Goal: Information Seeking & Learning: Learn about a topic

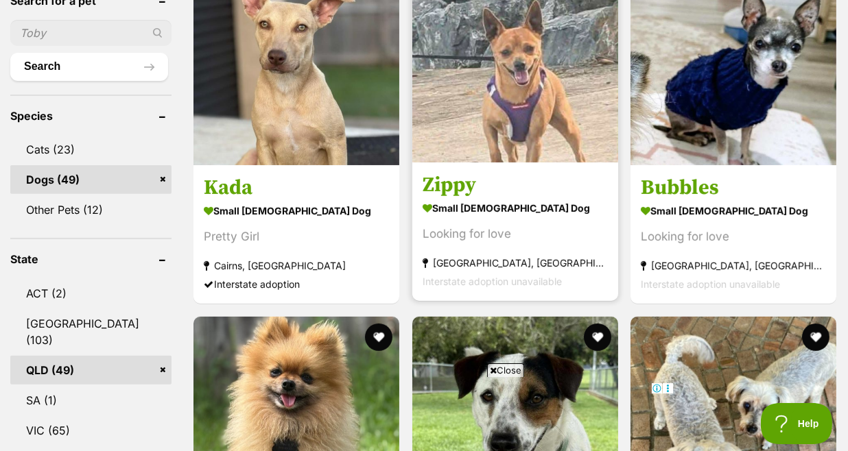
click at [444, 172] on h3 "Zippy" at bounding box center [515, 185] width 185 height 26
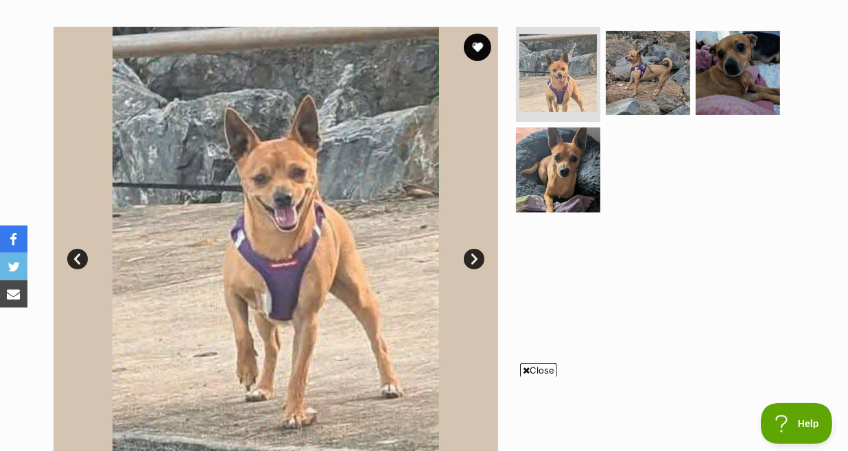
scroll to position [326, 0]
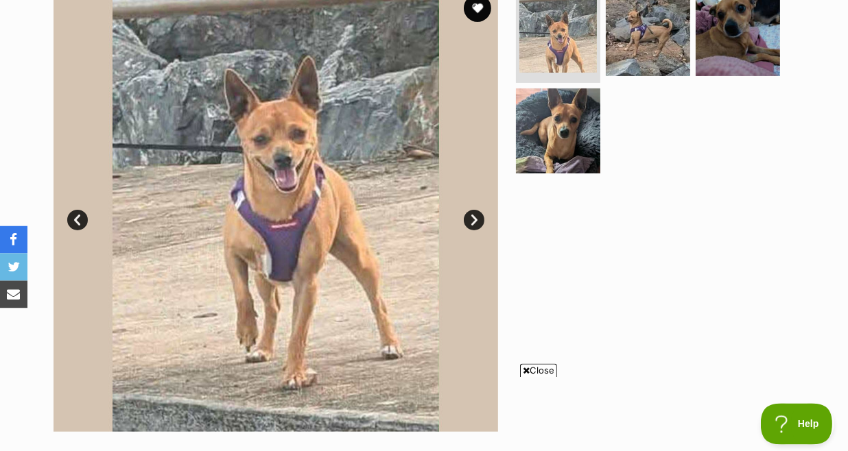
click at [474, 209] on link "Next" at bounding box center [474, 219] width 21 height 21
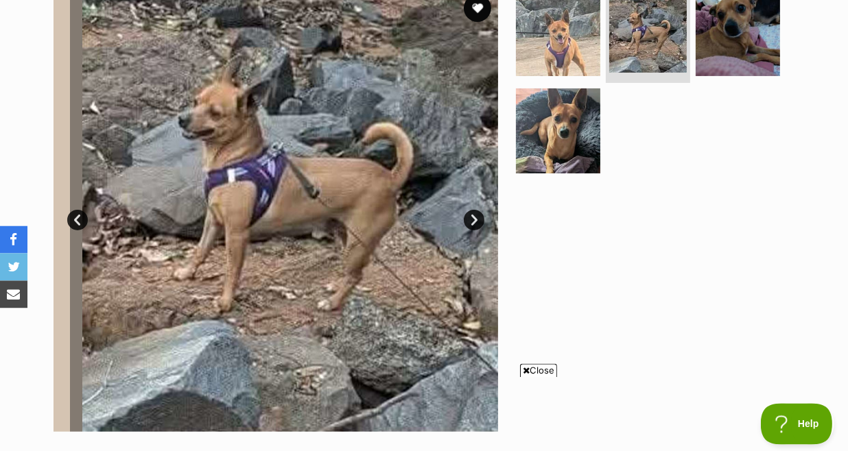
scroll to position [0, 0]
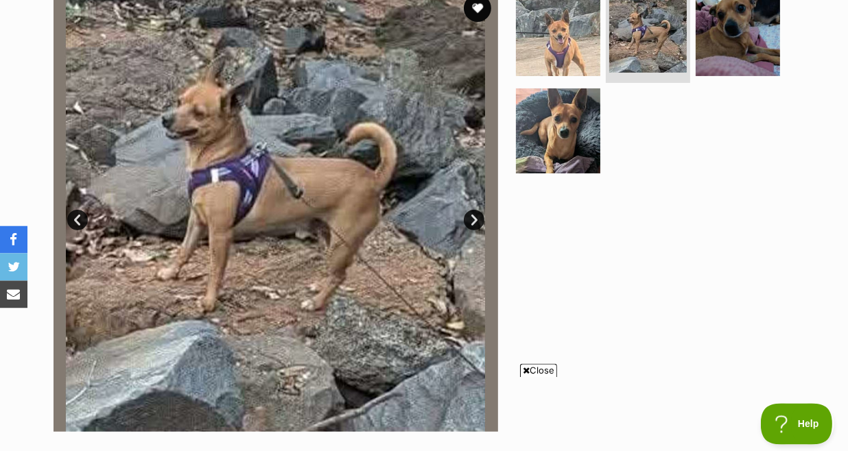
click at [474, 209] on link "Next" at bounding box center [474, 219] width 21 height 21
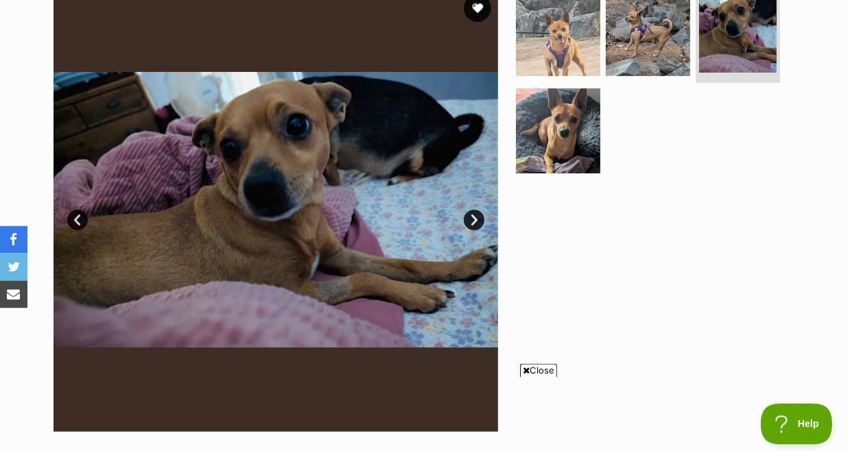
click at [474, 209] on link "Next" at bounding box center [474, 219] width 21 height 21
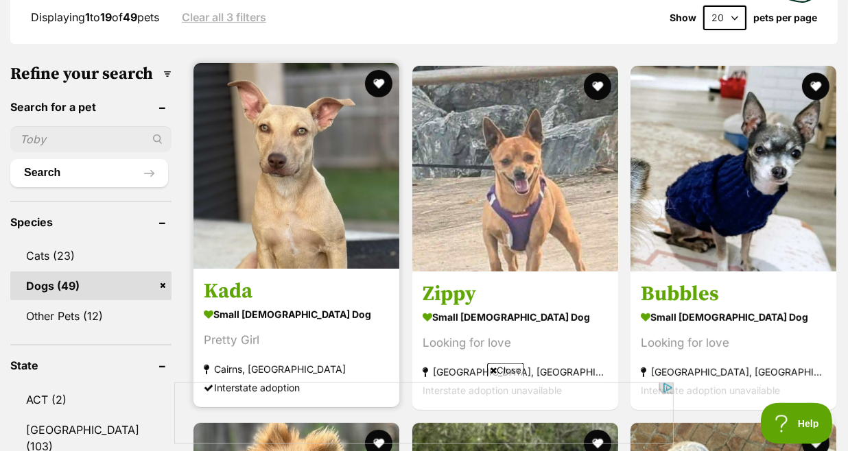
click at [223, 279] on h3 "Kada" at bounding box center [296, 292] width 185 height 26
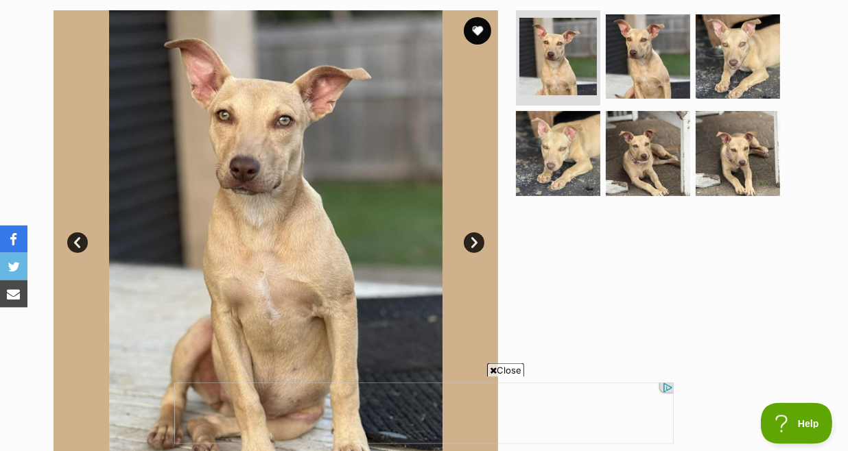
click at [472, 233] on link "Next" at bounding box center [474, 243] width 21 height 21
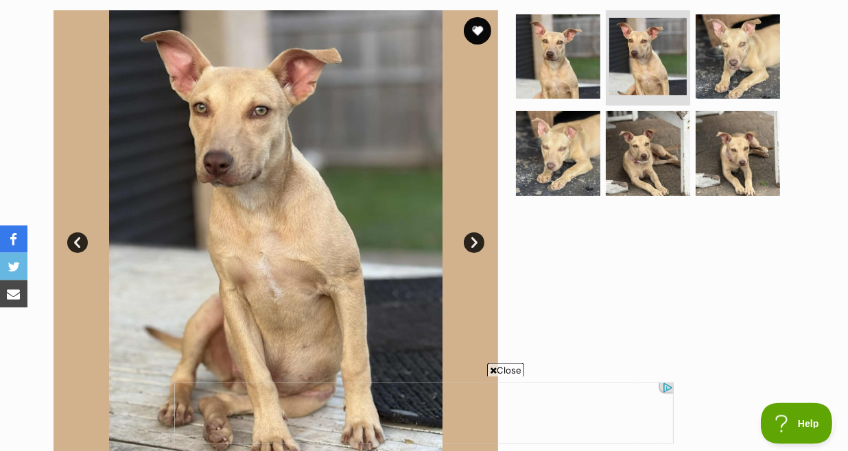
click at [472, 233] on link "Next" at bounding box center [474, 243] width 21 height 21
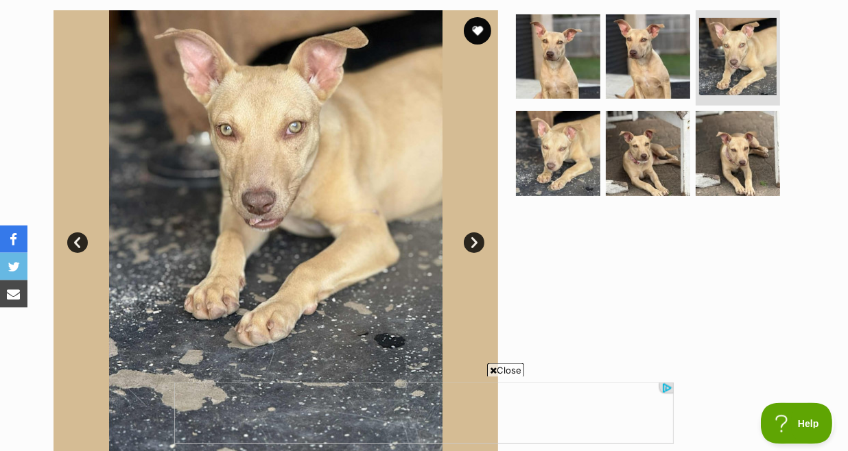
click at [472, 233] on link "Next" at bounding box center [474, 243] width 21 height 21
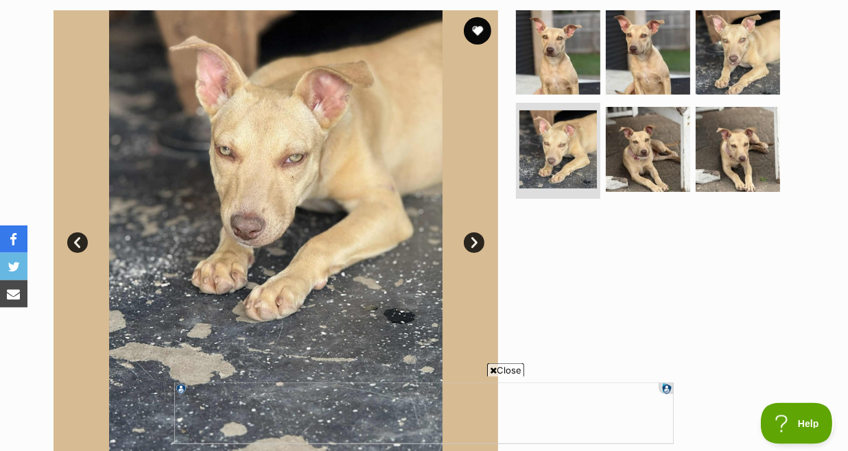
click at [472, 233] on link "Next" at bounding box center [474, 243] width 21 height 21
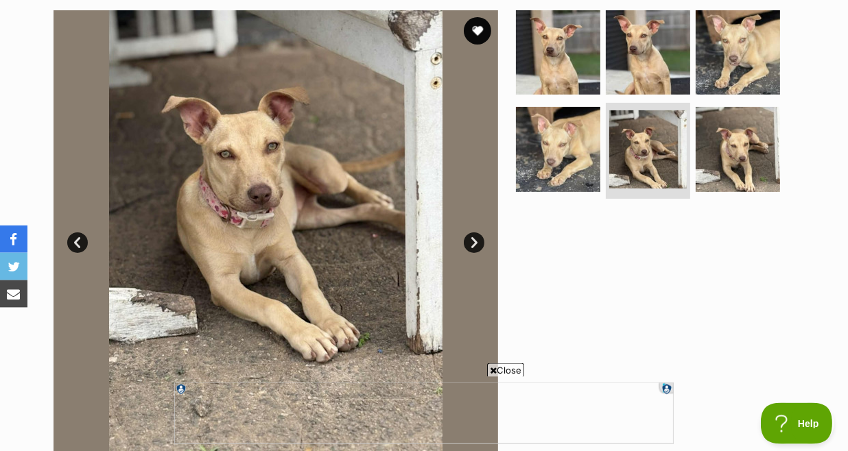
click at [472, 233] on link "Next" at bounding box center [474, 243] width 21 height 21
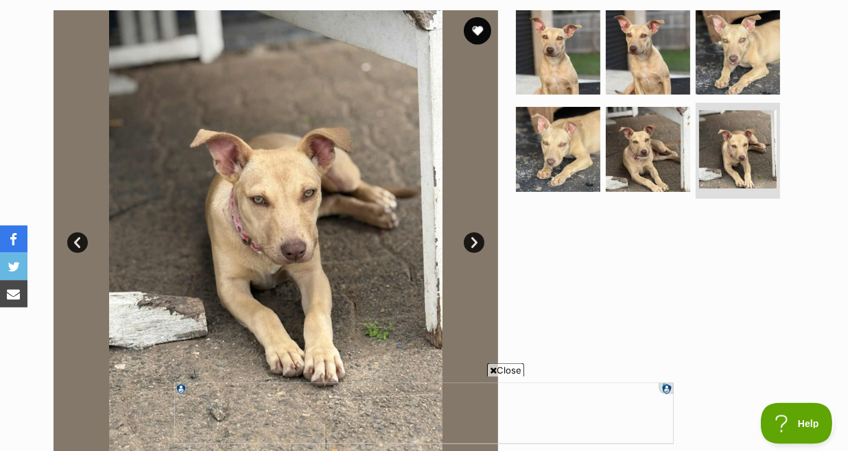
click at [472, 233] on link "Next" at bounding box center [474, 243] width 21 height 21
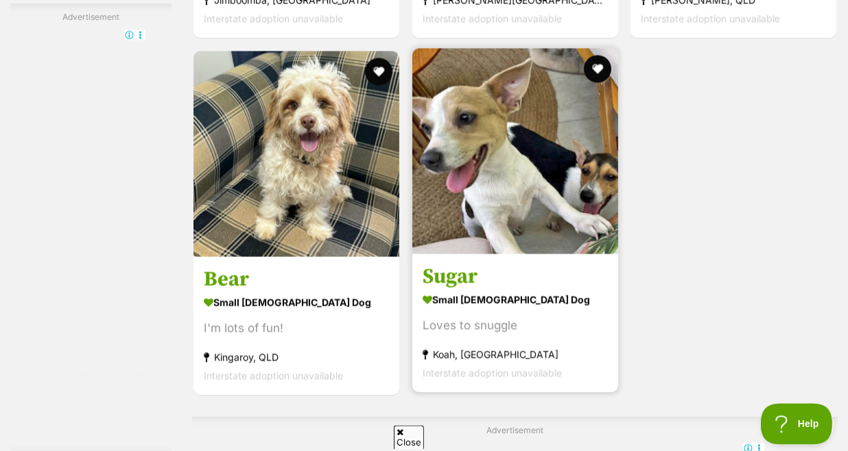
click at [493, 370] on link "Sugar small female Dog Loves to snuggle Koah, QLD Interstate adoption unavailab…" at bounding box center [515, 322] width 206 height 139
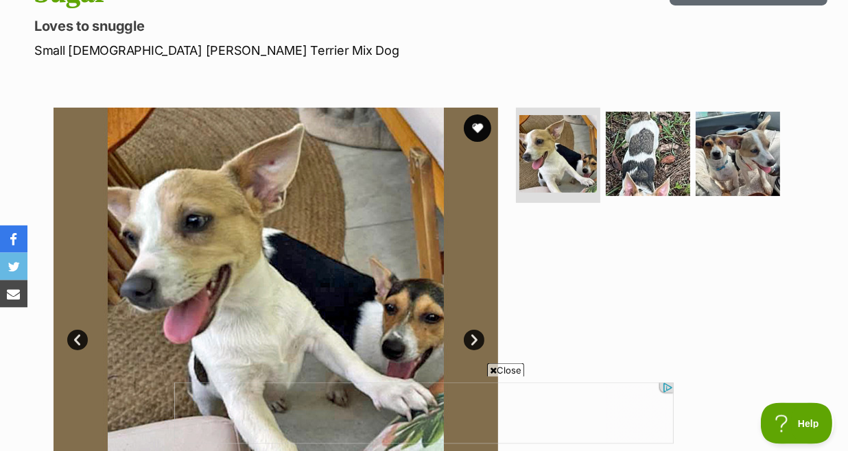
click at [472, 330] on link "Next" at bounding box center [474, 340] width 21 height 21
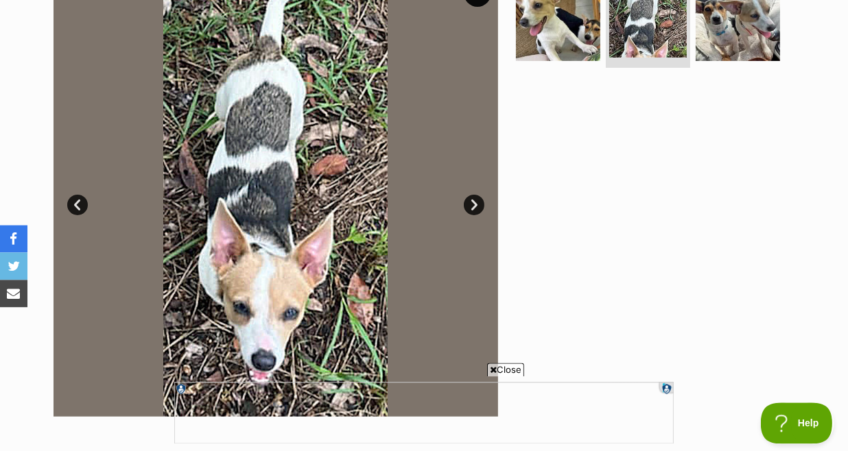
scroll to position [358, 0]
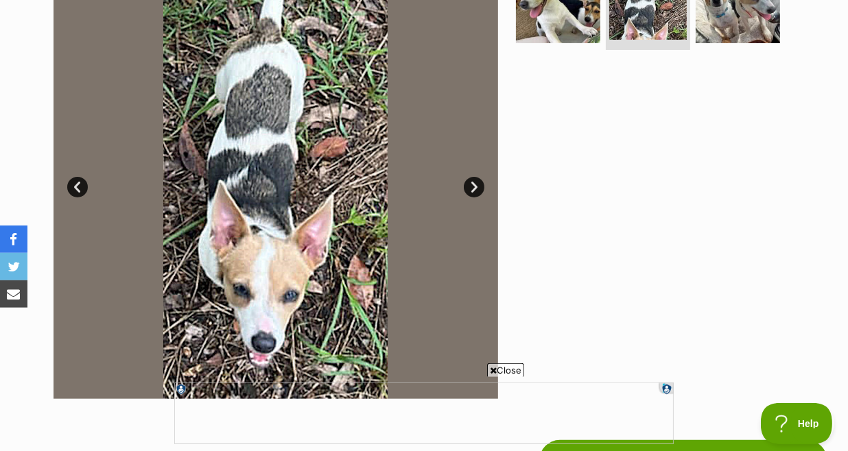
click at [473, 177] on link "Next" at bounding box center [474, 187] width 21 height 21
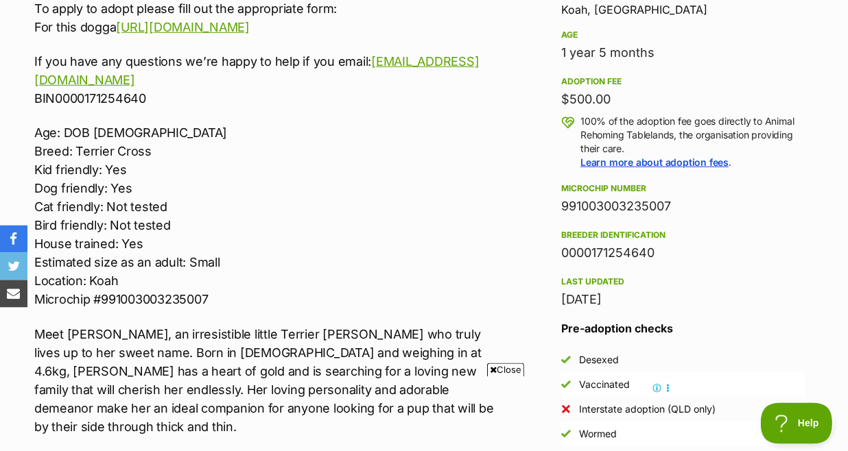
scroll to position [0, 0]
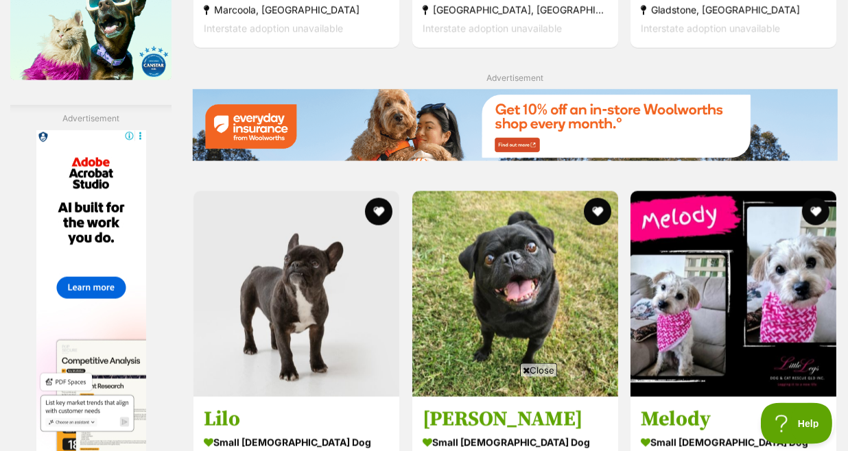
scroll to position [2340, 0]
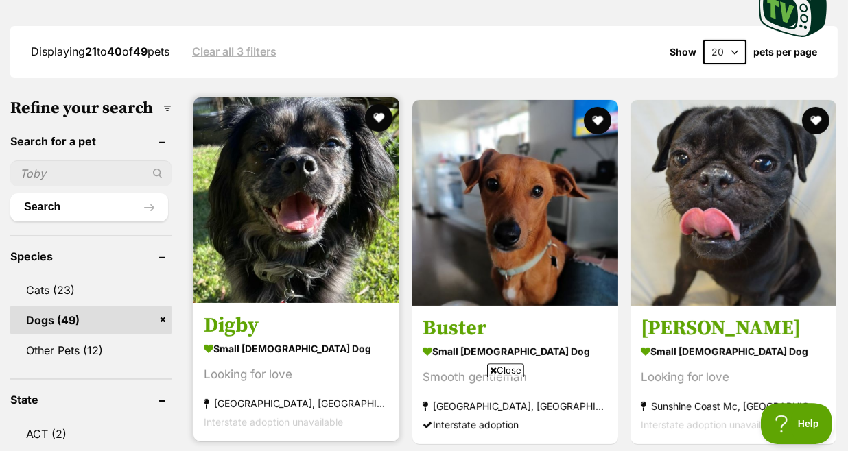
click at [244, 313] on h3 "Digby" at bounding box center [296, 326] width 185 height 26
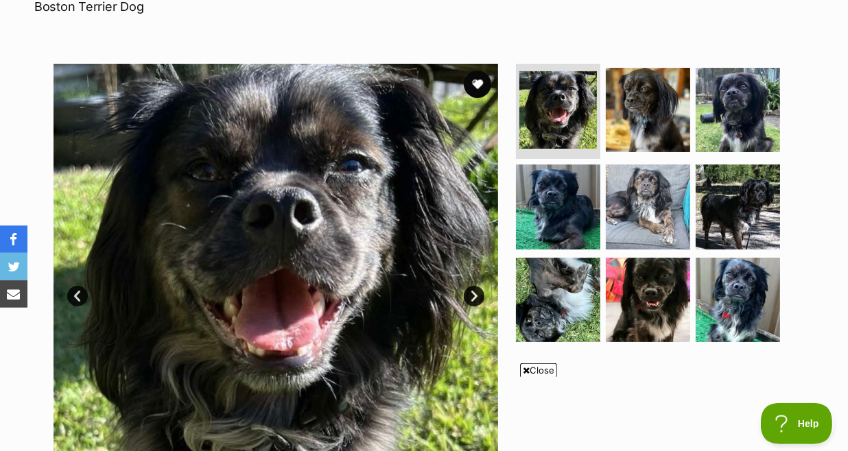
scroll to position [277, 0]
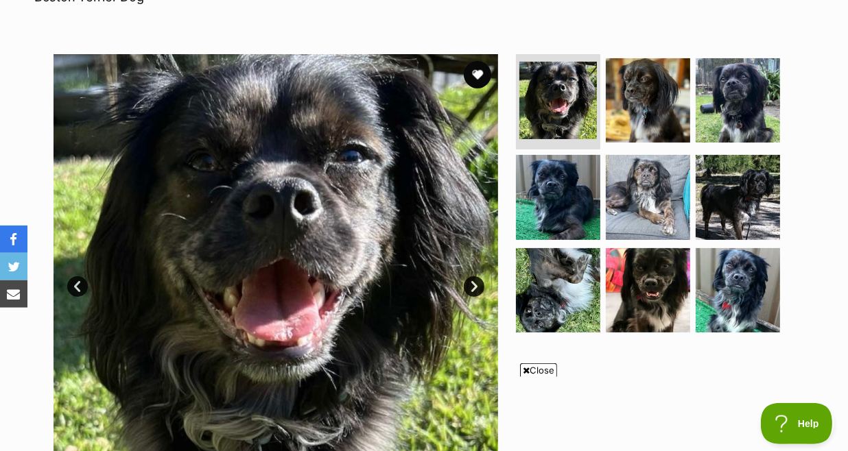
click at [473, 276] on link "Next" at bounding box center [474, 286] width 21 height 21
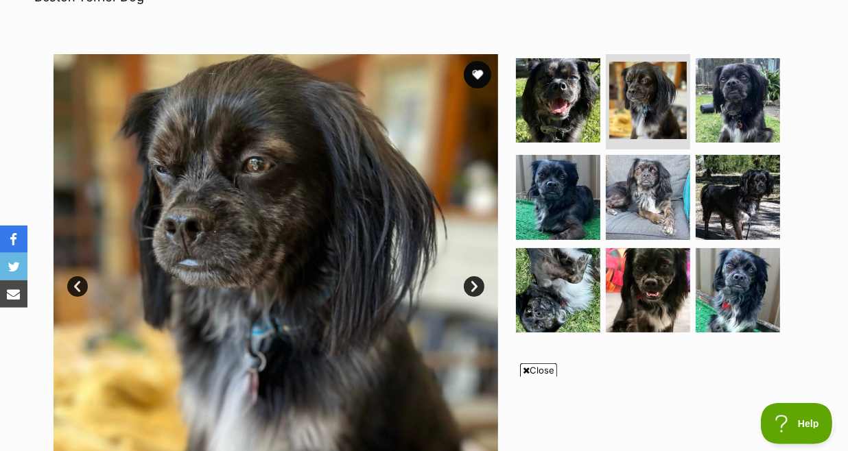
click at [473, 276] on link "Next" at bounding box center [474, 286] width 21 height 21
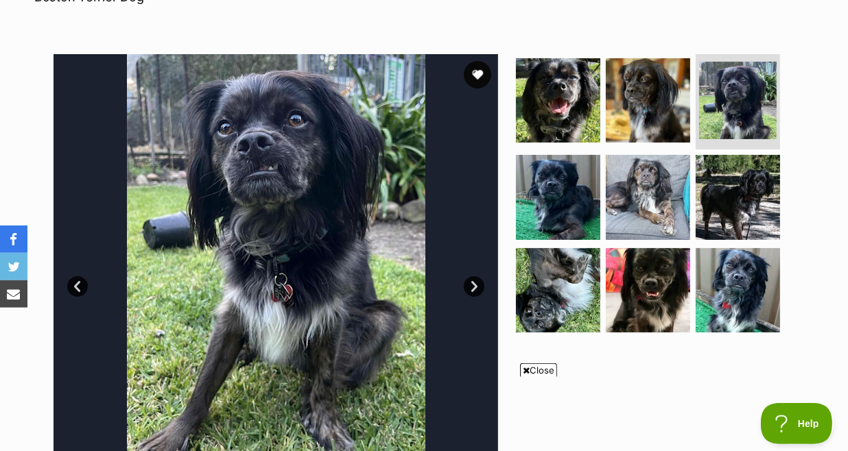
click at [473, 276] on link "Next" at bounding box center [474, 286] width 21 height 21
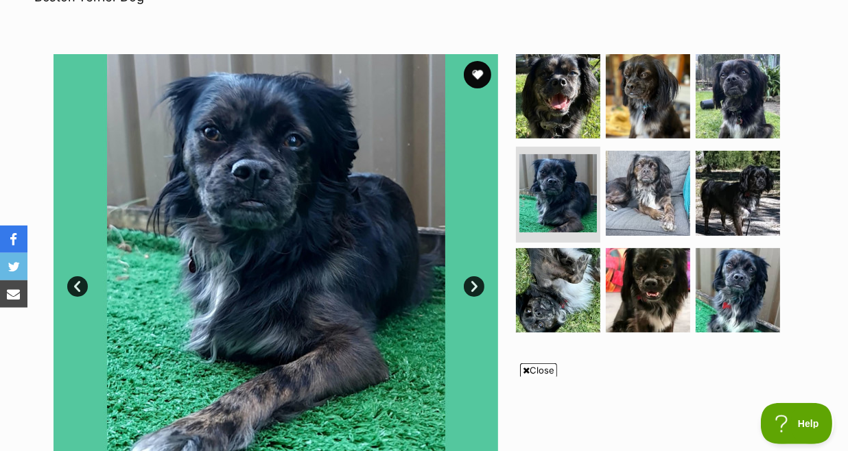
click at [473, 276] on link "Next" at bounding box center [474, 286] width 21 height 21
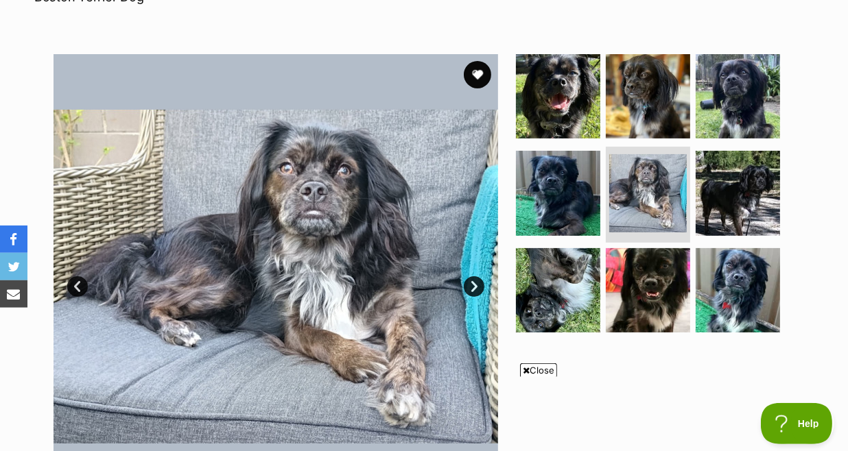
click at [473, 276] on link "Next" at bounding box center [474, 286] width 21 height 21
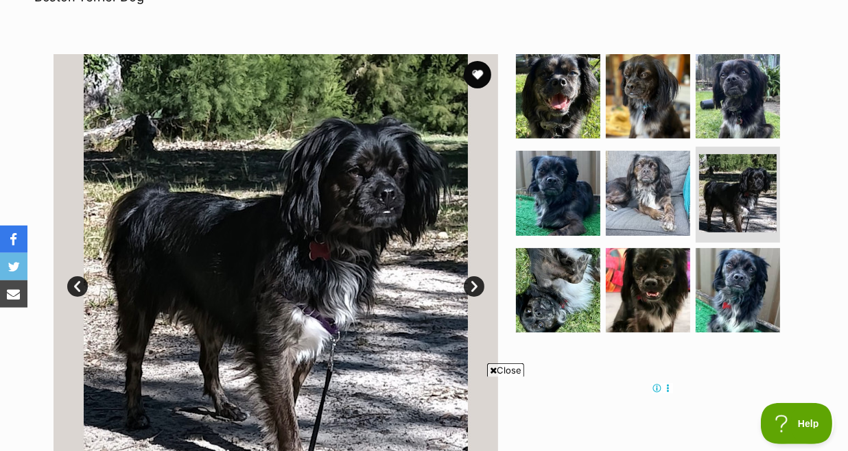
scroll to position [0, 0]
click at [473, 276] on link "Next" at bounding box center [474, 286] width 21 height 21
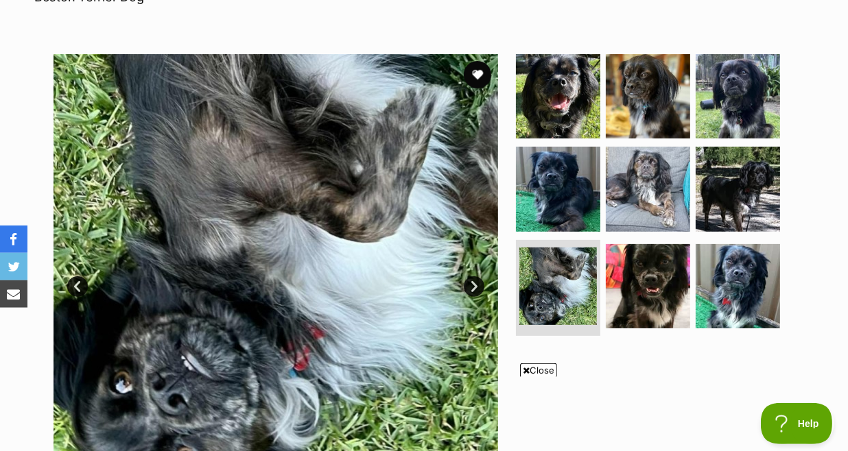
click at [473, 276] on link "Next" at bounding box center [474, 286] width 21 height 21
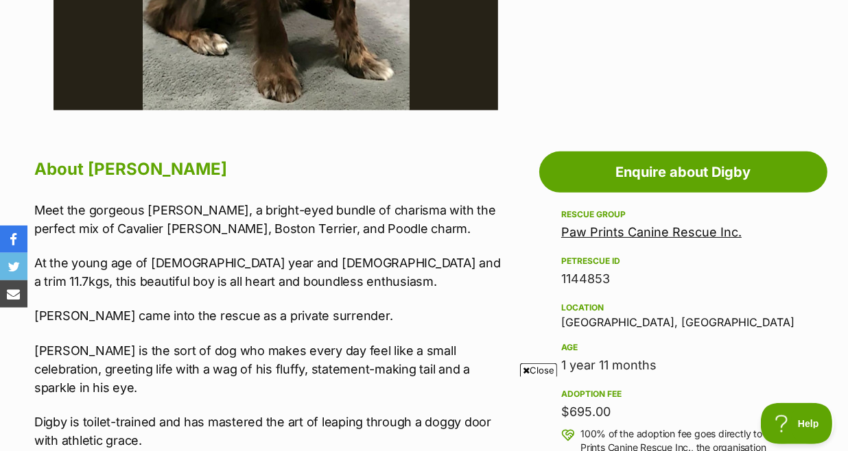
scroll to position [674, 0]
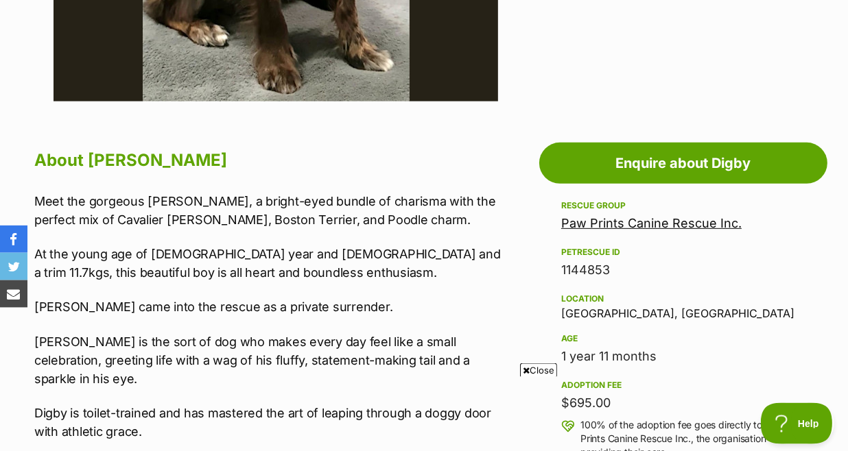
click at [523, 370] on icon at bounding box center [526, 370] width 7 height 9
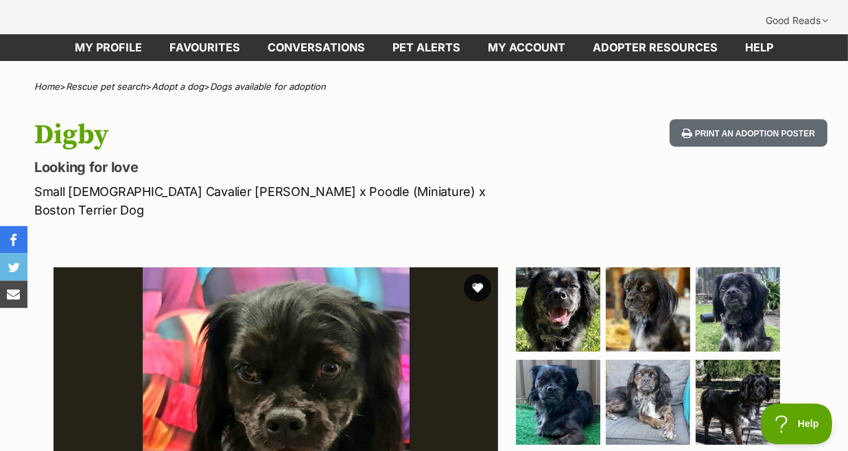
scroll to position [0, 0]
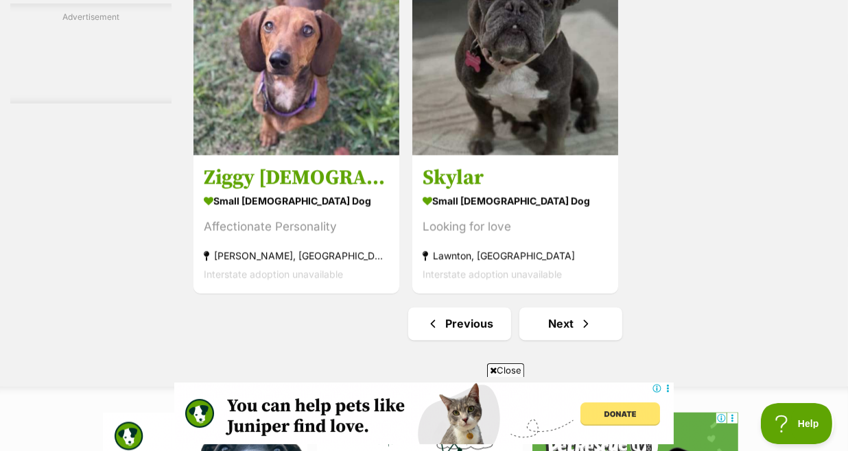
scroll to position [3071, 0]
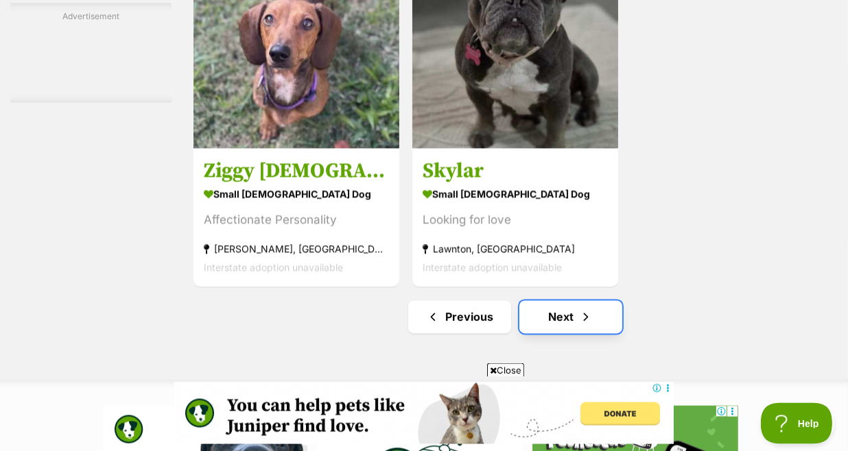
click at [558, 301] on link "Next" at bounding box center [570, 317] width 103 height 33
